Goal: Obtain resource: Download file/media

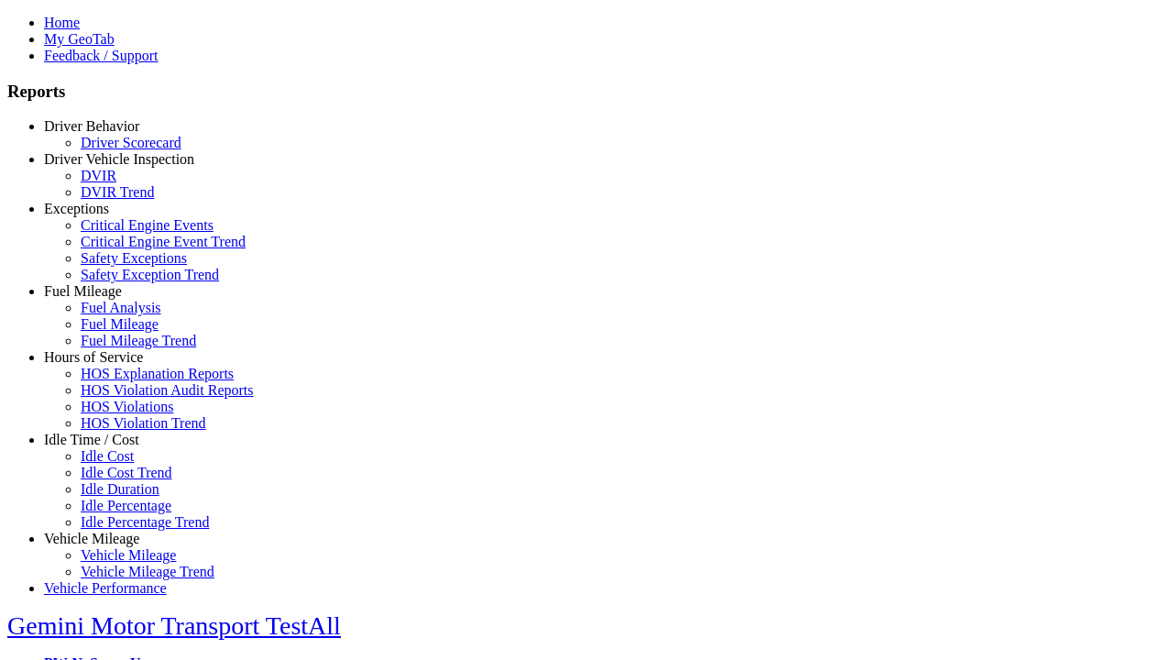
click at [105, 216] on link "Exceptions" at bounding box center [76, 209] width 65 height 16
click at [119, 266] on link "Safety Exceptions" at bounding box center [134, 258] width 106 height 16
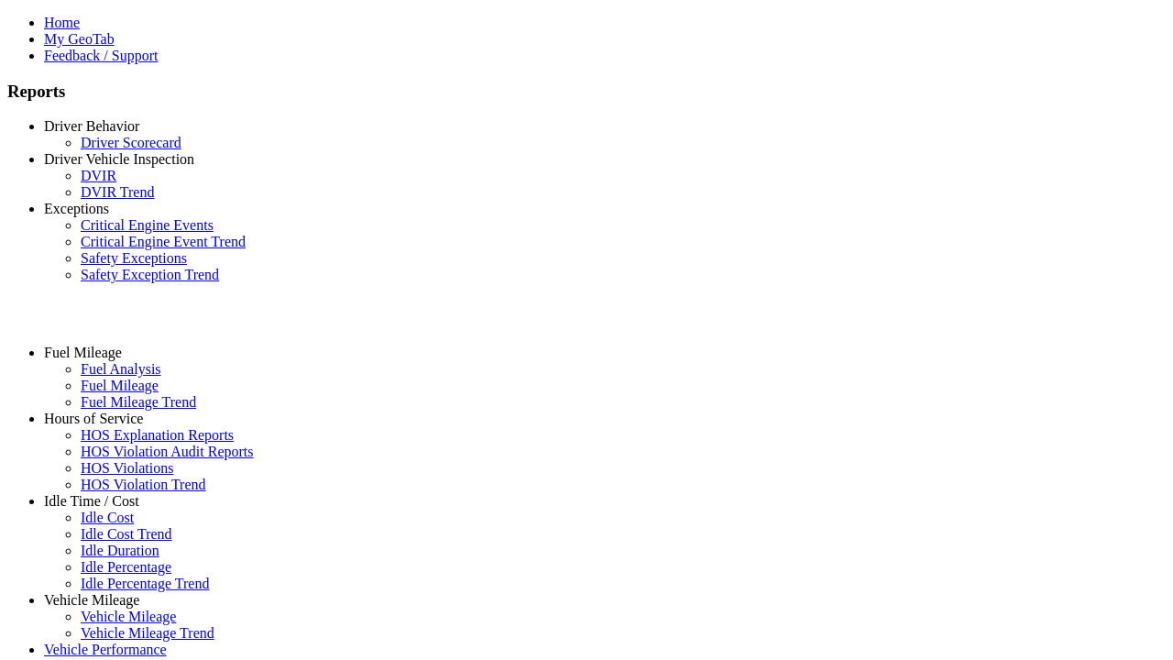
select select "**"
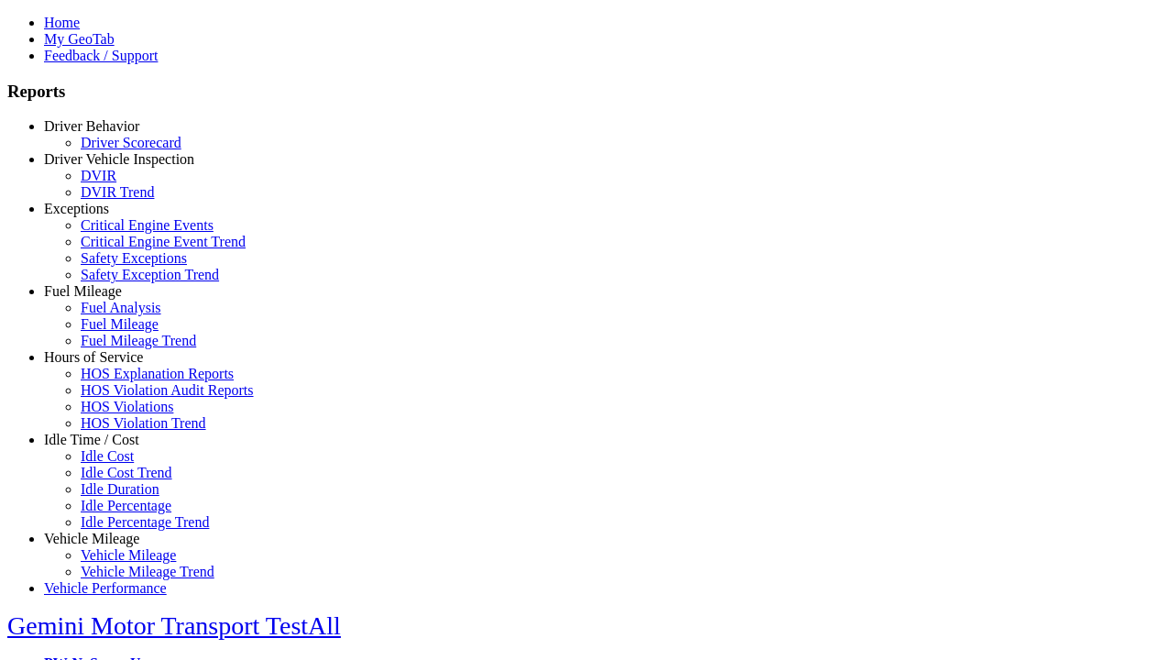
type input "**********"
